Goal: Transaction & Acquisition: Obtain resource

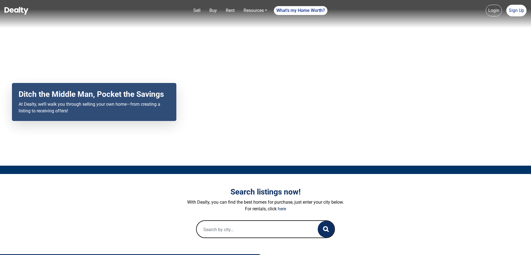
click at [231, 9] on link "Rent" at bounding box center [229, 10] width 13 height 11
click at [231, 9] on nav "Sell Buy Rent Resources Loan Calculator Loan Options Find an agent What's my Ho…" at bounding box center [265, 14] width 531 height 28
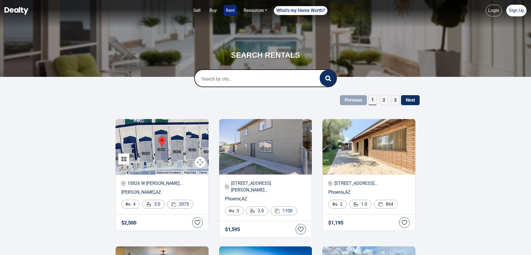
click at [233, 78] on input "text" at bounding box center [252, 79] width 114 height 18
paste input "19700 N 76th St Unit 2151 Scottsdale, AZ 85255"
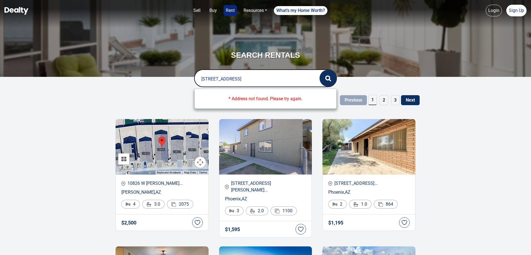
click at [327, 79] on icon "button" at bounding box center [328, 78] width 6 height 6
click at [329, 79] on circle "button" at bounding box center [328, 78] width 4 height 4
click at [156, 95] on div "Previous 1 2 3 Next" at bounding box center [265, 100] width 308 height 10
drag, startPoint x: 253, startPoint y: 79, endPoint x: 234, endPoint y: 79, distance: 18.9
click at [234, 79] on input "19700 N 76th St Unit 2151 Scottsdale, AZ 85255" at bounding box center [252, 79] width 114 height 18
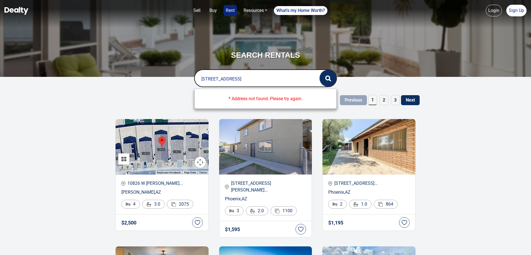
click at [326, 78] on circle "button" at bounding box center [328, 78] width 4 height 4
click at [330, 77] on icon "button" at bounding box center [328, 78] width 6 height 6
drag, startPoint x: 283, startPoint y: 80, endPoint x: 180, endPoint y: 80, distance: 103.2
click at [180, 80] on form "19700 N 76th St Scottsdale, AZ 85255 * Address not found. Please try again. 0 L…" at bounding box center [265, 78] width 216 height 18
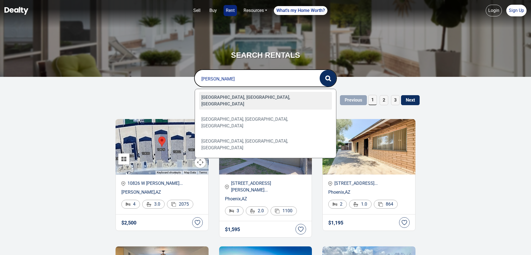
click at [221, 96] on div "[GEOGRAPHIC_DATA], [GEOGRAPHIC_DATA], [GEOGRAPHIC_DATA]" at bounding box center [265, 101] width 133 height 18
type input "[GEOGRAPHIC_DATA], [GEOGRAPHIC_DATA], [GEOGRAPHIC_DATA]"
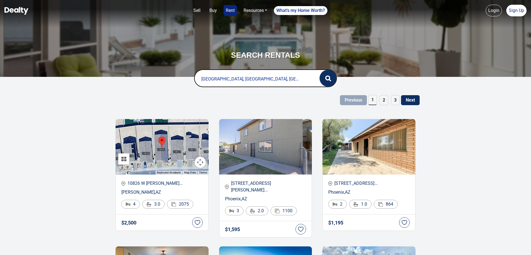
click at [327, 80] on circle "button" at bounding box center [328, 78] width 4 height 4
